Goal: Task Accomplishment & Management: Manage account settings

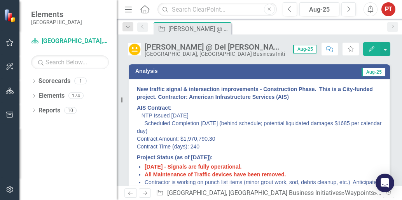
scroll to position [97, 0]
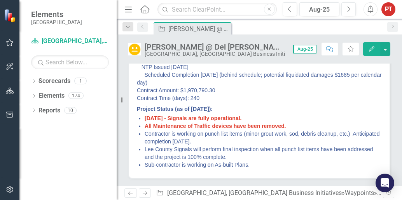
click at [247, 133] on li "Contractor is working on punch list items (minor grout work, sod, debris cleanu…" at bounding box center [262, 138] width 237 height 16
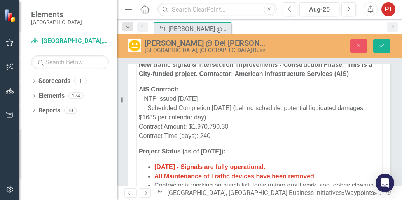
scroll to position [42, 0]
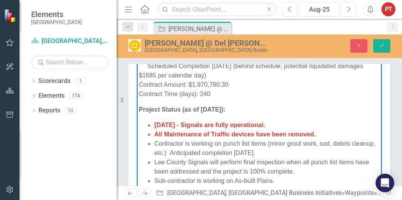
click at [270, 145] on li "Contractor is working on punch list items (minor grout work, sod, debris cleanu…" at bounding box center [266, 148] width 225 height 19
drag, startPoint x: 300, startPoint y: 144, endPoint x: 347, endPoint y: 141, distance: 47.5
click at [300, 144] on li "Contractor is working on punch list items (i.e., minor grouting work, sod, debr…" at bounding box center [266, 148] width 225 height 19
drag, startPoint x: 299, startPoint y: 144, endPoint x: 358, endPoint y: 127, distance: 61.6
click at [299, 143] on li "Contractor is working on punch list items (i.e., minor sod, grading, and grouti…" at bounding box center [266, 148] width 225 height 19
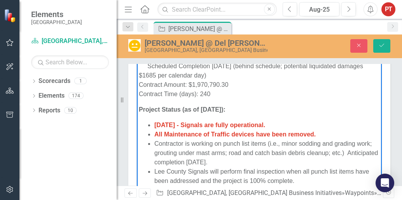
drag, startPoint x: 245, startPoint y: 153, endPoint x: 265, endPoint y: 167, distance: 24.1
click at [245, 153] on li "Contractor is working on punch list items (i.e., minor sodding and grading work…" at bounding box center [266, 153] width 225 height 28
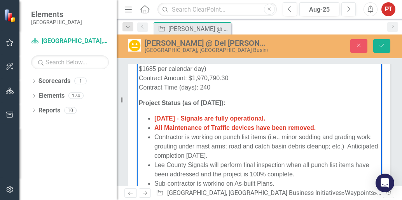
scroll to position [51, 0]
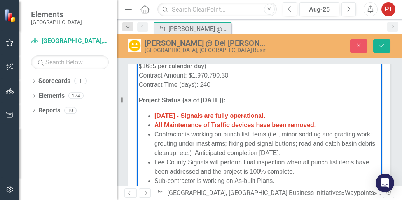
drag, startPoint x: 272, startPoint y: 155, endPoint x: 282, endPoint y: 155, distance: 9.7
click at [272, 155] on li "Contractor is working on punch list items (i.e., minor sodding and grading work…" at bounding box center [266, 144] width 225 height 28
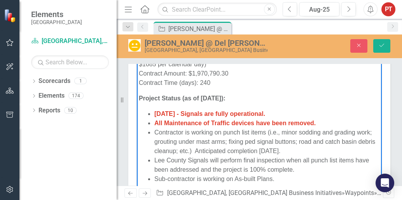
scroll to position [100, 0]
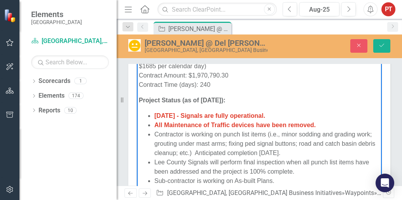
click at [282, 177] on li "Sub-contractor is working on As-built Plans." at bounding box center [266, 180] width 225 height 9
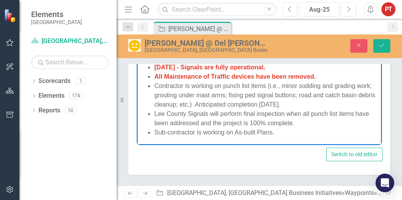
click at [312, 94] on li "Contractor is working on punch list items (i.e., minor sodding and grading work…" at bounding box center [266, 95] width 225 height 28
click at [155, 104] on li "Contractor is working on punch list items (i.e., minor sodding and grading work…" at bounding box center [266, 95] width 225 height 28
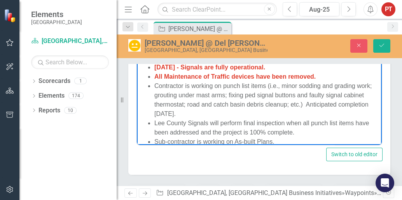
click at [295, 119] on li "Lee County Signals will perform final inspection when all punch list items have…" at bounding box center [266, 127] width 225 height 19
click at [244, 115] on li "Contractor is working on punch list items (i.e., minor sodding and grading work…" at bounding box center [266, 99] width 225 height 37
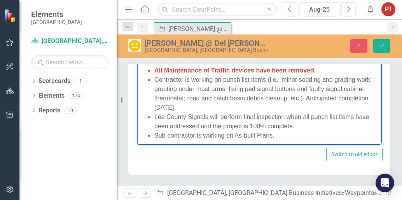
scroll to position [61, 0]
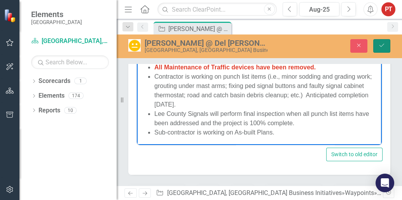
click at [382, 45] on icon "Save" at bounding box center [381, 45] width 7 height 5
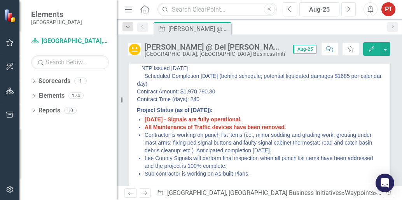
scroll to position [97, 0]
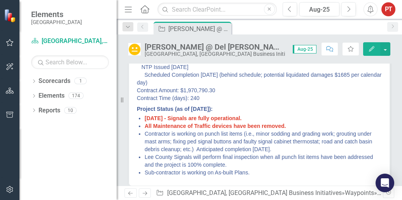
click at [253, 171] on li "Sub-contractor is working on As-built Plans." at bounding box center [262, 173] width 237 height 8
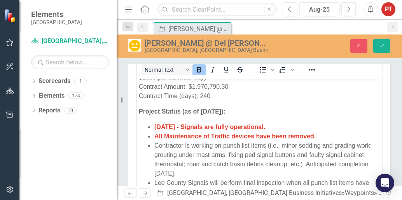
scroll to position [128, 0]
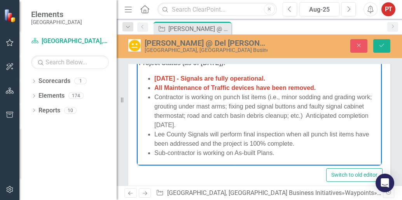
click at [193, 156] on li "Sub-contractor is working on As-built Plans." at bounding box center [266, 152] width 225 height 9
click at [280, 151] on li "Sub-contractor is working on As-built Plans." at bounding box center [266, 152] width 225 height 9
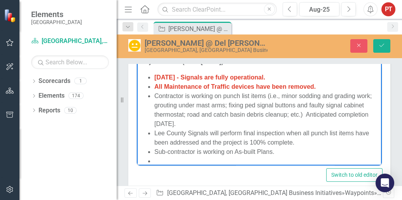
scroll to position [68, 0]
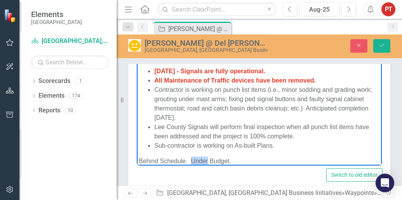
drag, startPoint x: 207, startPoint y: 161, endPoint x: 192, endPoint y: 158, distance: 15.5
click at [192, 158] on p "Behind Schedule. Under Budget." at bounding box center [259, 161] width 241 height 9
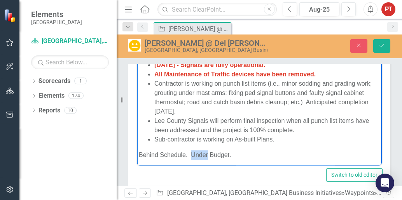
scroll to position [76, 0]
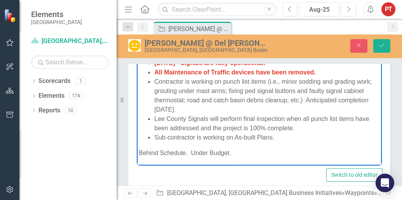
click at [250, 152] on p "Behind Schedule. Under Budget." at bounding box center [259, 152] width 241 height 9
drag, startPoint x: 250, startPoint y: 152, endPoint x: 137, endPoint y: 153, distance: 113.4
click at [137, 153] on html "New traffic signal & intersection improvements - Construction Phase. This is a …" at bounding box center [259, 60] width 245 height 212
click at [198, 151] on p "Behind Schedule. Under Budget." at bounding box center [259, 152] width 241 height 9
drag, startPoint x: 208, startPoint y: 151, endPoint x: 192, endPoint y: 151, distance: 15.9
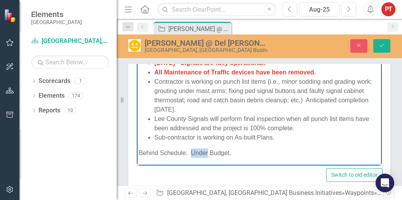
click at [192, 151] on p "Behind Schedule. Under Budget." at bounding box center [259, 152] width 241 height 9
click at [270, 152] on p "Behind Schedule. Within Budget." at bounding box center [259, 152] width 241 height 9
drag, startPoint x: 250, startPoint y: 150, endPoint x: 131, endPoint y: 154, distance: 118.5
click at [137, 154] on html "New traffic signal & intersection improvements - Construction Phase. This is a …" at bounding box center [259, 60] width 245 height 212
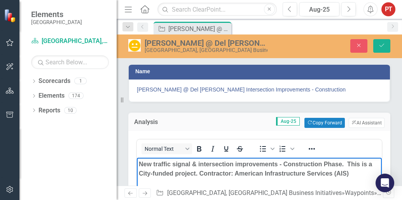
scroll to position [0, 0]
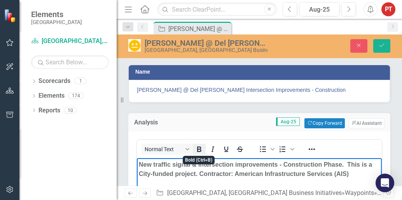
click at [202, 148] on icon "Bold" at bounding box center [198, 149] width 9 height 9
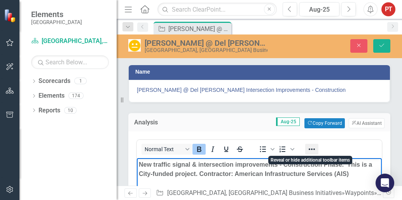
click at [312, 150] on icon "Reveal or hide additional toolbar items" at bounding box center [311, 149] width 9 height 9
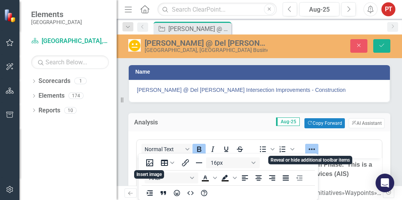
scroll to position [0, 0]
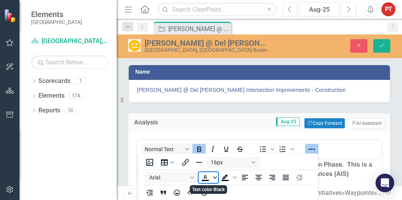
click at [214, 180] on span "Text color Black" at bounding box center [215, 177] width 6 height 11
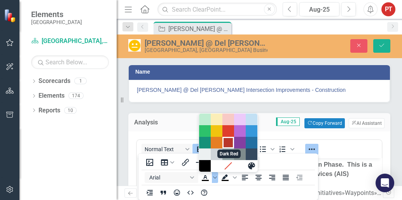
click at [231, 147] on div "Dark Red" at bounding box center [227, 142] width 9 height 9
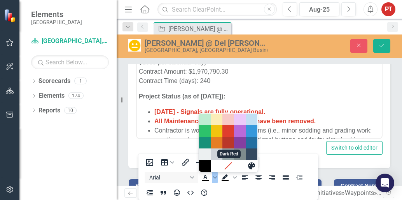
scroll to position [76, 0]
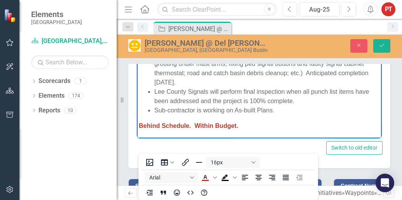
click at [191, 127] on strong "Behind Schedule. Within Budget." at bounding box center [188, 125] width 99 height 7
drag, startPoint x: 189, startPoint y: 124, endPoint x: 228, endPoint y: 127, distance: 39.7
click at [188, 124] on strong "Behind Schedule. Within Budget." at bounding box center [188, 125] width 99 height 7
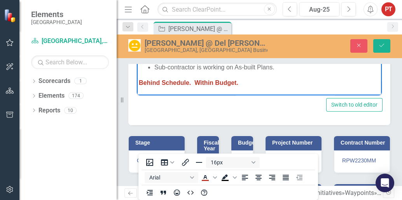
scroll to position [204, 0]
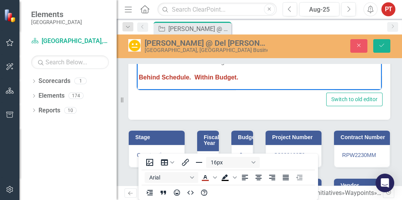
click at [392, 127] on div "Name [PERSON_NAME] @ Del [PERSON_NAME] Intersection Improvements - Construction…" at bounding box center [259, 103] width 285 height 506
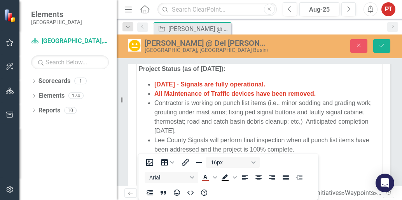
scroll to position [155, 0]
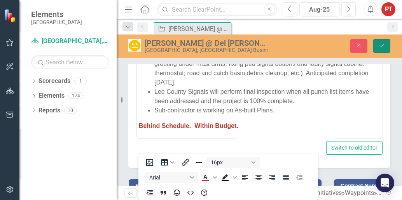
click at [379, 48] on icon "Save" at bounding box center [381, 45] width 7 height 5
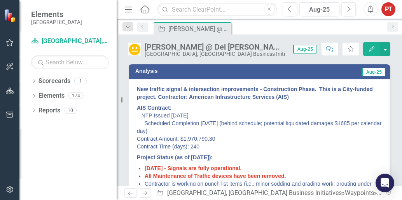
scroll to position [97, 0]
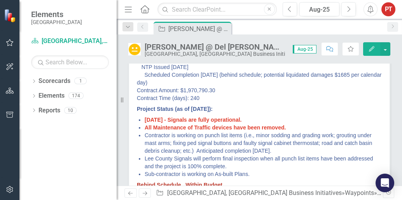
click at [252, 175] on li "Sub-contractor is working on As-built Plans." at bounding box center [262, 175] width 237 height 8
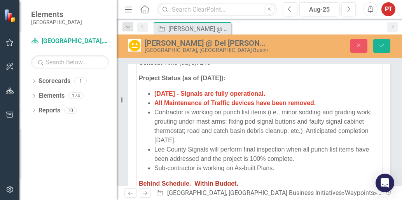
scroll to position [76, 0]
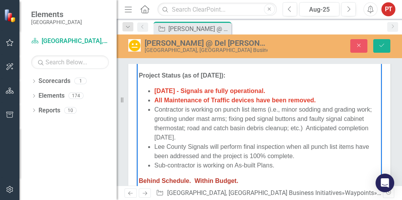
click at [140, 180] on strong "Behind Schedule. Within Budget." at bounding box center [188, 181] width 99 height 7
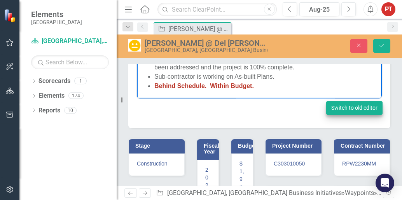
scroll to position [197, 0]
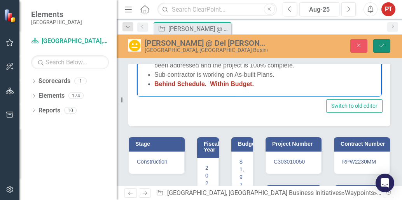
click at [385, 45] on icon "Save" at bounding box center [381, 45] width 7 height 5
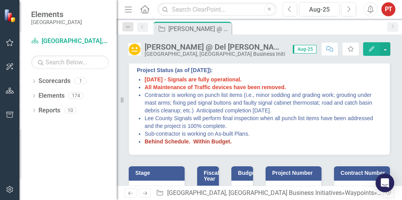
scroll to position [146, 0]
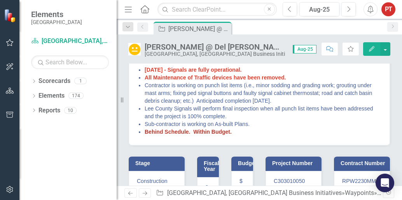
click at [152, 133] on strong "Behind Schedule. Within Budget." at bounding box center [187, 132] width 87 height 6
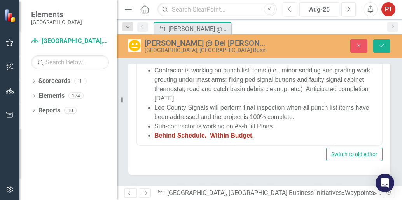
scroll to position [70, 0]
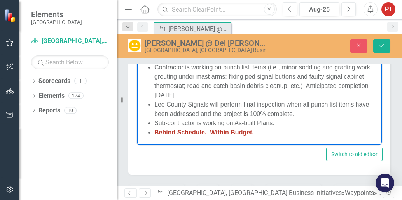
click at [155, 131] on strong "Behind Schedule. Within Budget." at bounding box center [203, 132] width 99 height 7
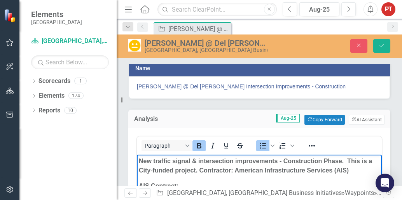
scroll to position [3, 0]
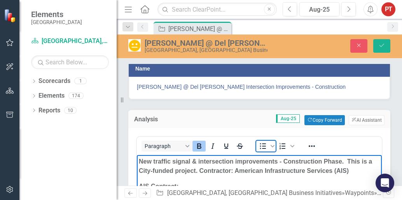
click at [263, 145] on icon "Bullet list" at bounding box center [262, 146] width 6 height 6
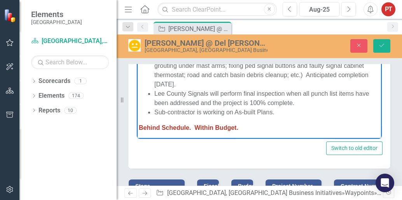
scroll to position [76, 0]
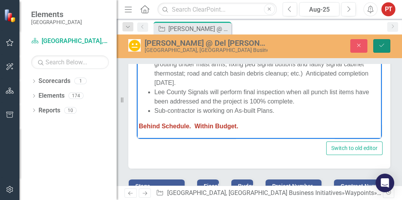
click at [386, 42] on button "Save" at bounding box center [381, 46] width 17 height 14
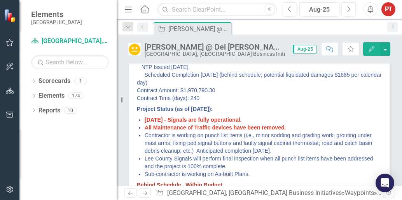
scroll to position [146, 0]
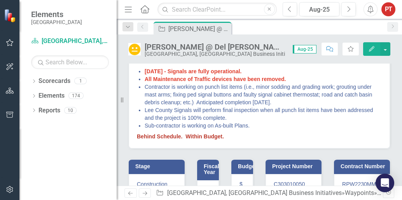
click at [224, 134] on p "Behind Schedule. Within Budget." at bounding box center [259, 135] width 245 height 9
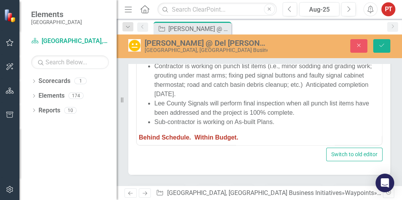
scroll to position [76, 0]
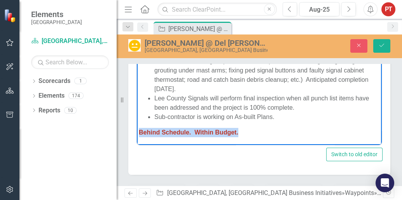
drag, startPoint x: 245, startPoint y: 132, endPoint x: 261, endPoint y: 153, distance: 26.5
click at [137, 145] on html "New traffic signal & intersection improvements - Construction Phase. This is a …" at bounding box center [259, 39] width 245 height 212
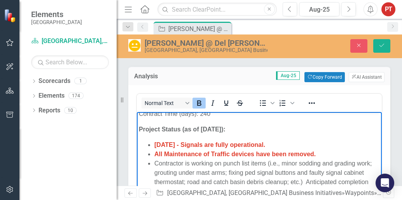
scroll to position [0, 0]
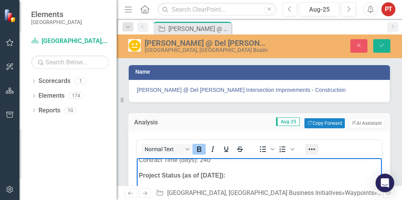
click at [312, 147] on icon "Reveal or hide additional toolbar items" at bounding box center [311, 149] width 9 height 9
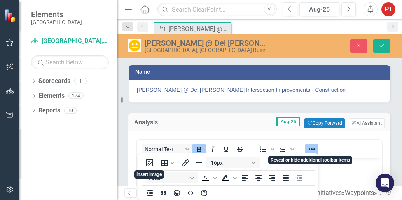
scroll to position [0, 0]
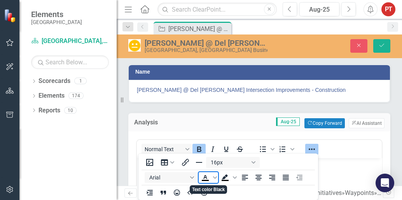
click at [207, 180] on icon "Text color Black" at bounding box center [204, 177] width 9 height 9
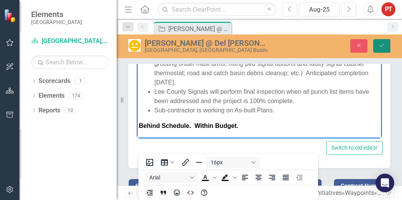
drag, startPoint x: 385, startPoint y: 46, endPoint x: 371, endPoint y: 60, distance: 19.8
click at [385, 45] on icon "Save" at bounding box center [381, 45] width 7 height 5
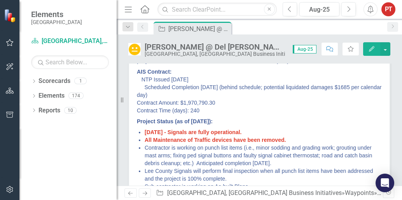
scroll to position [97, 0]
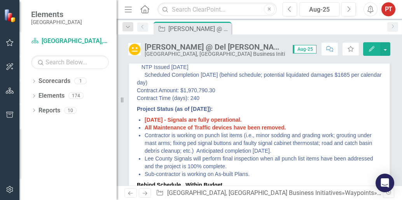
click at [229, 178] on span "New traffic signal & intersection improvements - Construction Phase. This is a …" at bounding box center [259, 113] width 245 height 152
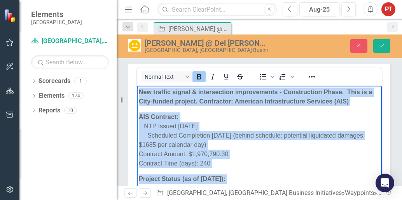
scroll to position [0, 0]
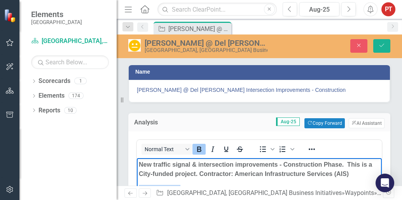
drag, startPoint x: 247, startPoint y: 279, endPoint x: 270, endPoint y: 342, distance: 67.1
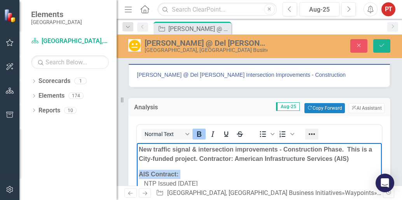
paste body "Rich Text Area. Press ALT-0 for help."
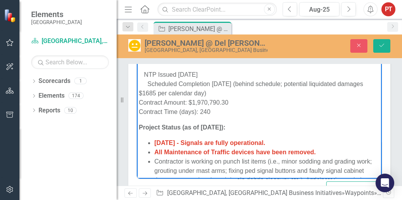
scroll to position [97, 0]
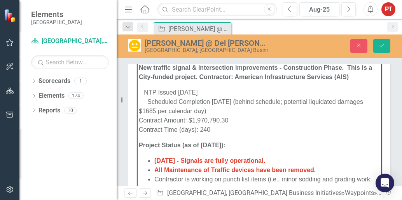
click at [293, 101] on p "NTP Issued [DATE] Scheduled Completion [DATE] (behind schedule; potential liqui…" at bounding box center [259, 111] width 241 height 47
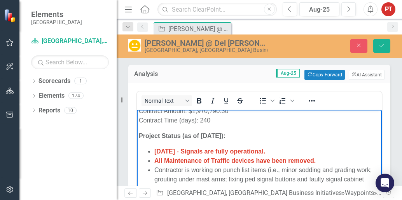
scroll to position [0, 0]
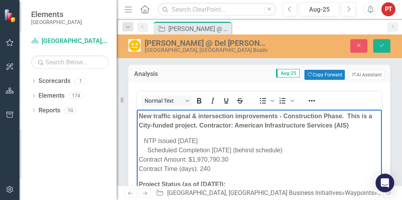
drag, startPoint x: 271, startPoint y: 158, endPoint x: 278, endPoint y: 157, distance: 6.5
click at [271, 158] on p "NTP Issued [DATE] Scheduled Completion [DATE] (behind schedule) Contract Amount…" at bounding box center [259, 154] width 241 height 37
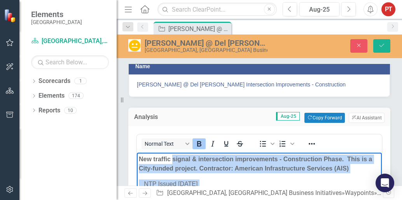
drag, startPoint x: 251, startPoint y: 274, endPoint x: 171, endPoint y: 146, distance: 150.8
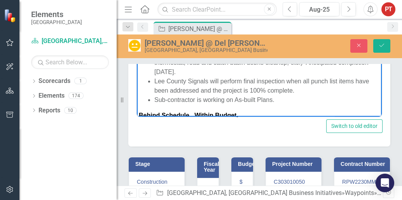
scroll to position [57, 0]
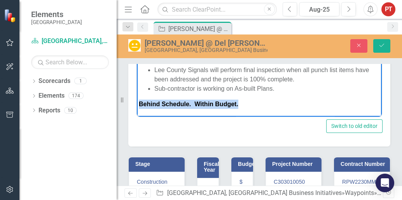
drag, startPoint x: 260, startPoint y: 106, endPoint x: 135, endPoint y: 108, distance: 125.1
click at [137, 108] on html "New traffic signal & intersection improvements - Construction Phase. This is a …" at bounding box center [259, 20] width 245 height 193
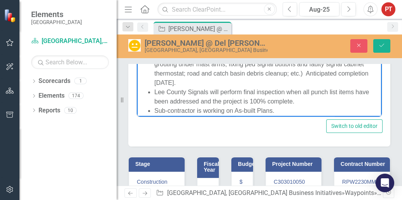
scroll to position [0, 0]
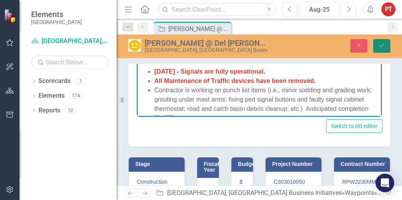
drag, startPoint x: 379, startPoint y: 44, endPoint x: 370, endPoint y: 57, distance: 15.6
click at [379, 44] on icon "Save" at bounding box center [381, 45] width 7 height 5
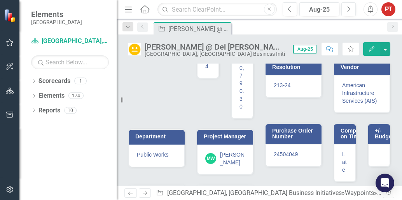
scroll to position [315, 0]
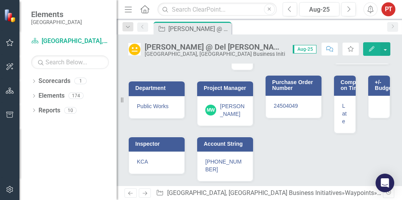
click at [230, 167] on div "[PHONE_NUMBER]" at bounding box center [225, 167] width 56 height 30
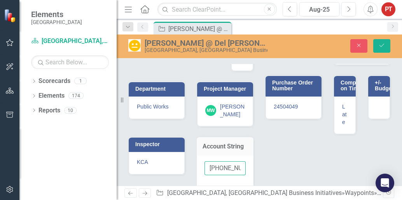
click at [211, 165] on input "[PHONE_NUMBER]" at bounding box center [224, 169] width 41 height 14
click at [223, 167] on input "[PHONE_NUMBER]" at bounding box center [224, 169] width 41 height 14
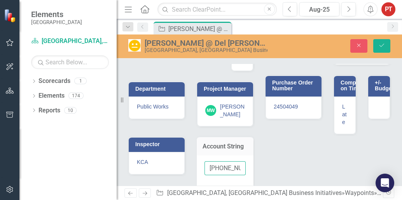
scroll to position [0, 22]
drag, startPoint x: 207, startPoint y: 165, endPoint x: 325, endPoint y: 163, distance: 117.7
click at [325, 163] on div "Stage Construction Fiscal Year [DATE] Budget $ 1,970,790.30 Department Public W…" at bounding box center [258, 71] width 273 height 236
click at [296, 157] on div "Stage Construction Fiscal Year [DATE] Budget $ 1,970,790.30 Department Public W…" at bounding box center [258, 71] width 273 height 236
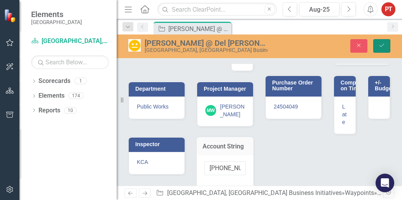
click at [380, 44] on icon "Save" at bounding box center [381, 45] width 7 height 5
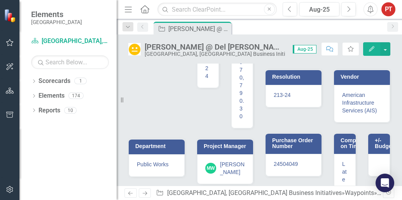
scroll to position [267, 0]
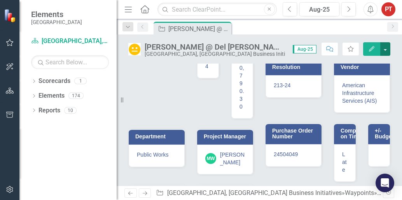
click at [386, 48] on button "button" at bounding box center [385, 49] width 10 height 14
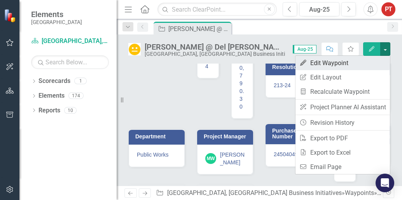
click at [337, 61] on link "Edit Edit Waypoint" at bounding box center [342, 63] width 94 height 14
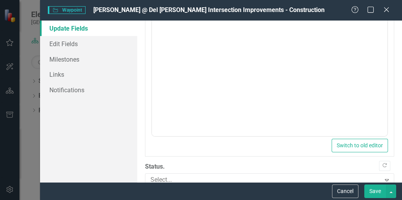
scroll to position [383, 0]
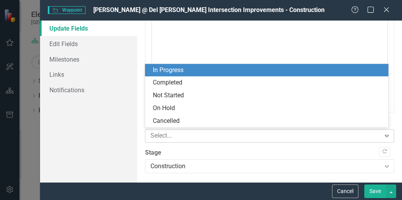
click at [385, 135] on icon at bounding box center [387, 136] width 4 height 2
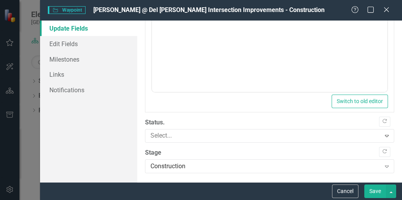
click at [394, 122] on div ""Update" fields in ClearPoint are the fields that change from reporting period …" at bounding box center [269, 102] width 265 height 162
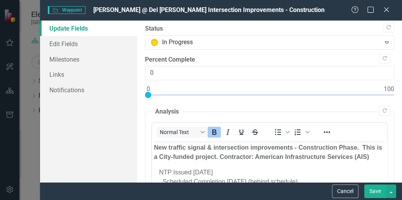
scroll to position [0, 0]
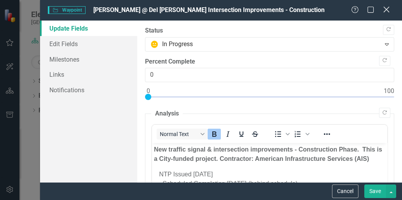
click at [388, 13] on icon "Close" at bounding box center [386, 9] width 10 height 7
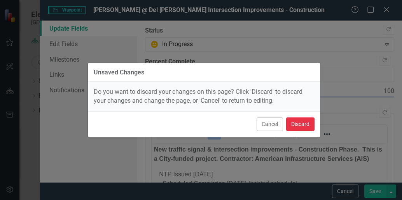
click at [289, 125] on button "Discard" at bounding box center [300, 125] width 28 height 14
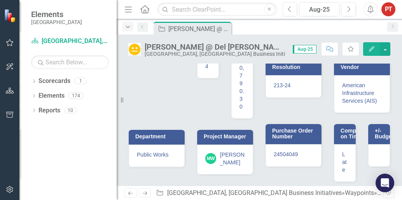
click at [126, 28] on icon "Dropdown" at bounding box center [127, 26] width 7 height 5
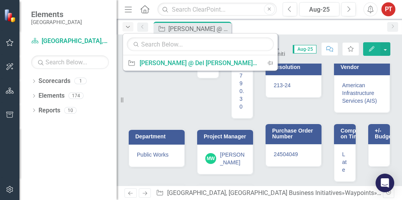
click at [126, 28] on icon "Dropdown" at bounding box center [127, 26] width 7 height 5
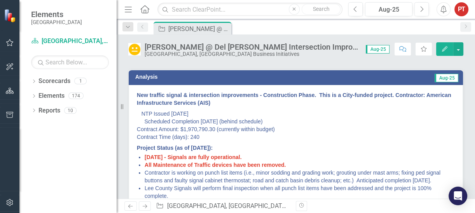
scroll to position [42, 0]
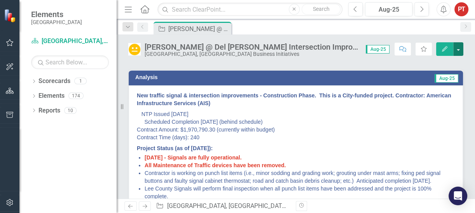
click at [401, 50] on button "button" at bounding box center [458, 49] width 10 height 14
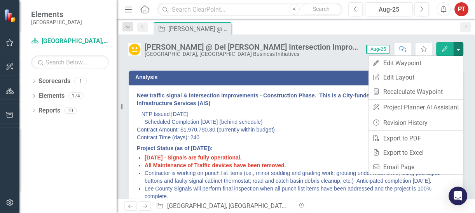
click at [320, 116] on p "NTP Issued [DATE] Scheduled Completion [DATE] (behind schedule) Contract Amount…" at bounding box center [296, 126] width 318 height 34
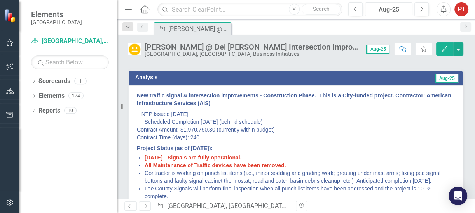
click at [392, 8] on div "Aug-25" at bounding box center [388, 9] width 42 height 9
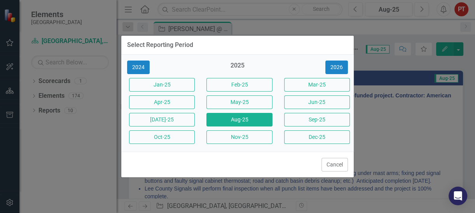
click at [385, 141] on div "Select Reporting Period 2024 2025 [DATE]-25 Feb-25 Mar-25 Apr-25 May-25 Jun-25 …" at bounding box center [237, 106] width 475 height 213
click at [329, 167] on button "Cancel" at bounding box center [334, 165] width 26 height 14
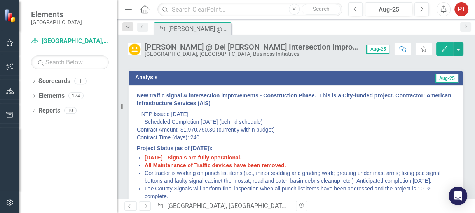
click at [322, 139] on p "NTP Issued [DATE] Scheduled Completion [DATE] (behind schedule) Contract Amount…" at bounding box center [296, 126] width 318 height 34
click at [126, 11] on icon "Menu" at bounding box center [128, 9] width 10 height 8
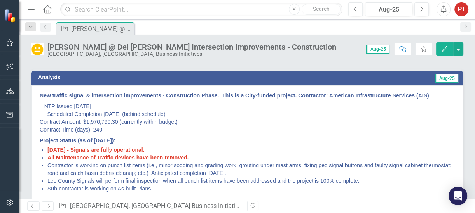
click at [30, 10] on icon "Menu" at bounding box center [31, 9] width 10 height 8
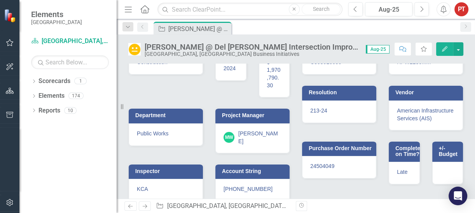
scroll to position [237, 0]
